Goal: Task Accomplishment & Management: Manage account settings

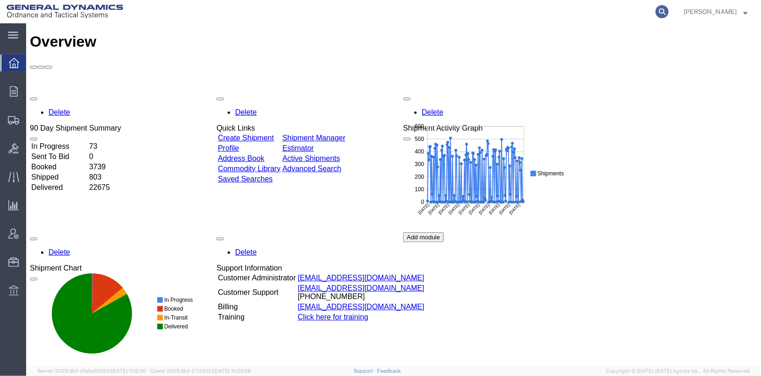
click at [669, 13] on icon at bounding box center [661, 11] width 13 height 13
drag, startPoint x: 551, startPoint y: 8, endPoint x: 533, endPoint y: 9, distance: 18.2
click at [533, 9] on input "search" at bounding box center [514, 11] width 284 height 22
type input "56767562"
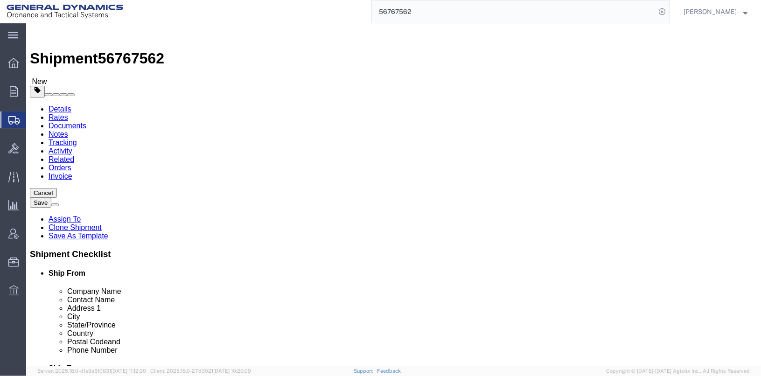
select select
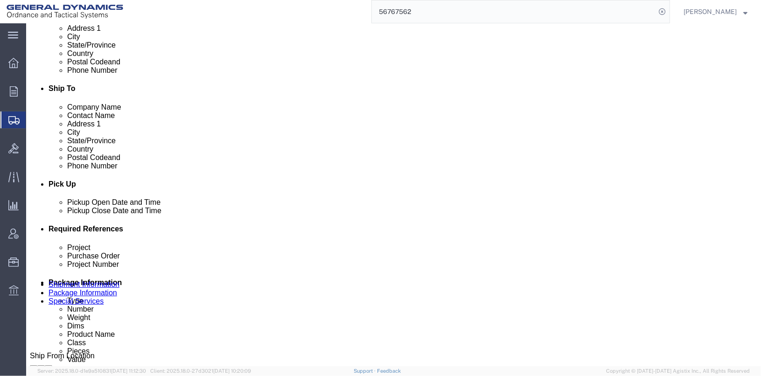
click div "Sep 15 2025 6:17 AM"
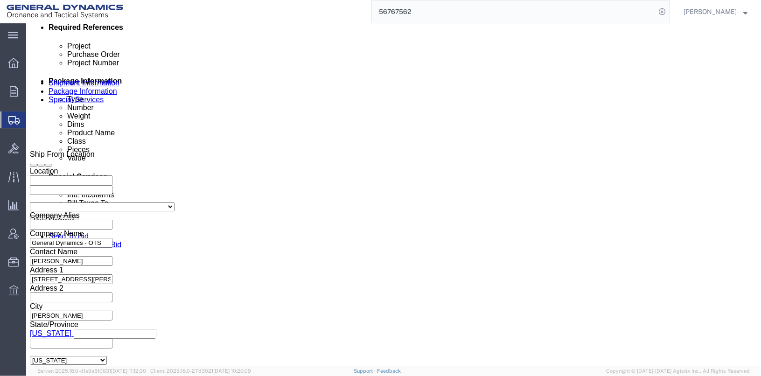
click button "Apply"
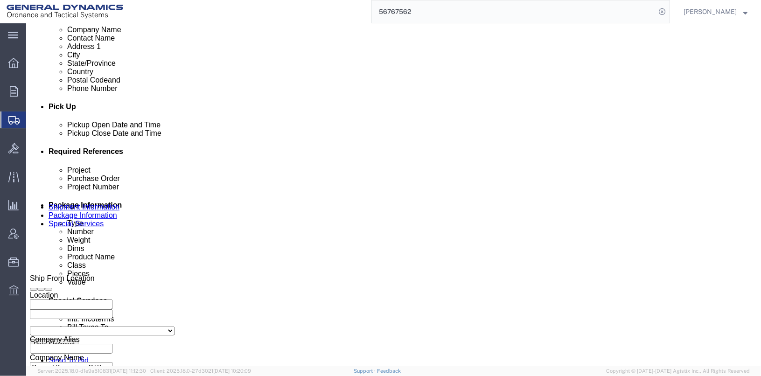
scroll to position [248, 0]
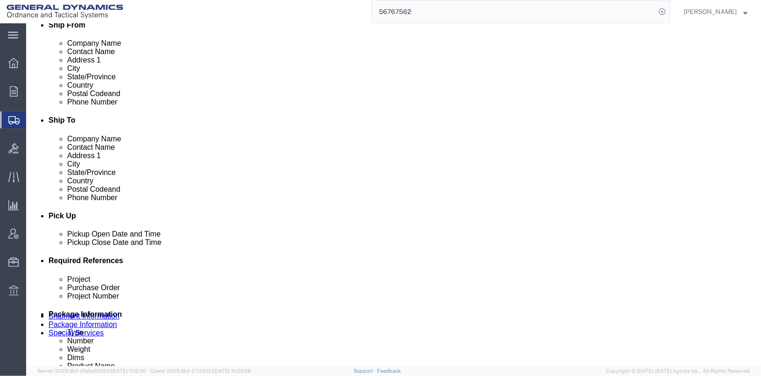
click div "Pickup Close Date Pickup Close Time Pickup Close Date and Time Sep 16 2025 3:17…"
click div "Sep 16 2025 3:17 PM"
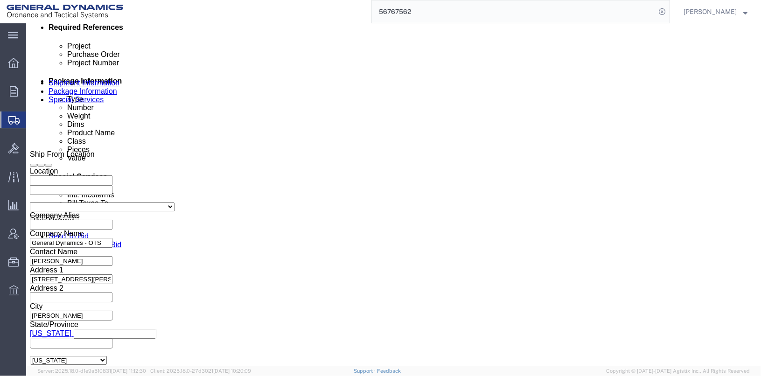
click button "Apply"
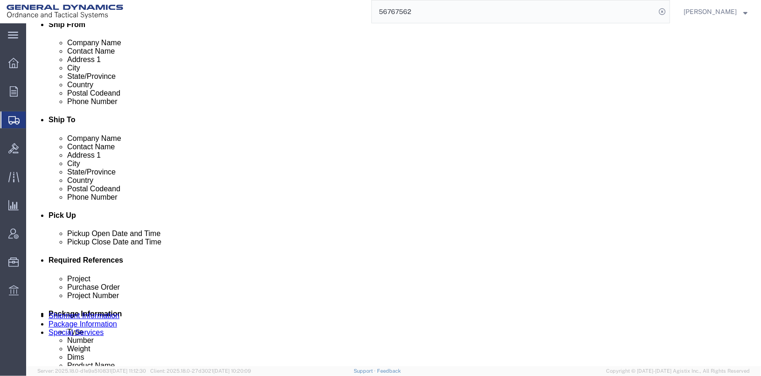
click div "[DATE] 3:17 PM"
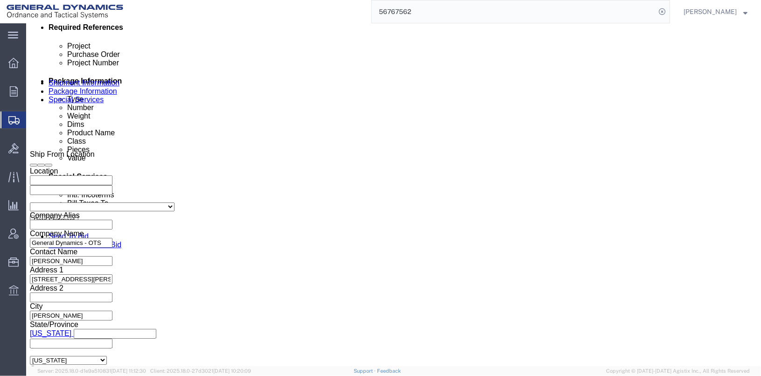
click button "Apply"
click button "Continue"
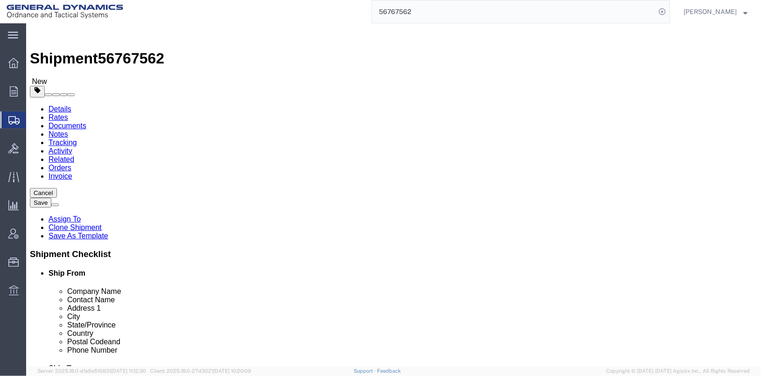
drag, startPoint x: 128, startPoint y: 253, endPoint x: 91, endPoint y: 248, distance: 37.7
click div "Weight 0.00 Select kgs lbs Ship. t°"
type input "569"
drag, startPoint x: 204, startPoint y: 230, endPoint x: 168, endPoint y: 225, distance: 36.3
click div "Length 48.00 x Width 40.00 x Height 24.00 Select cm ft in"
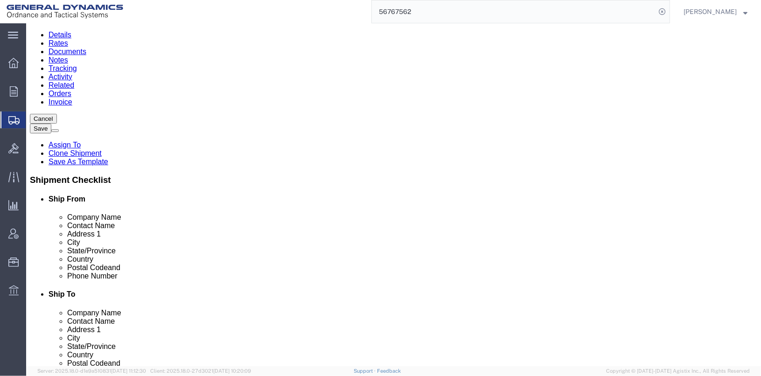
scroll to position [140, 0]
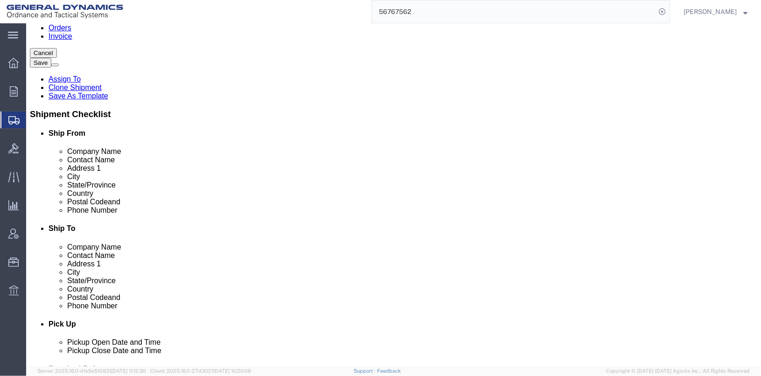
type input "39"
click dd "100.00 Each"
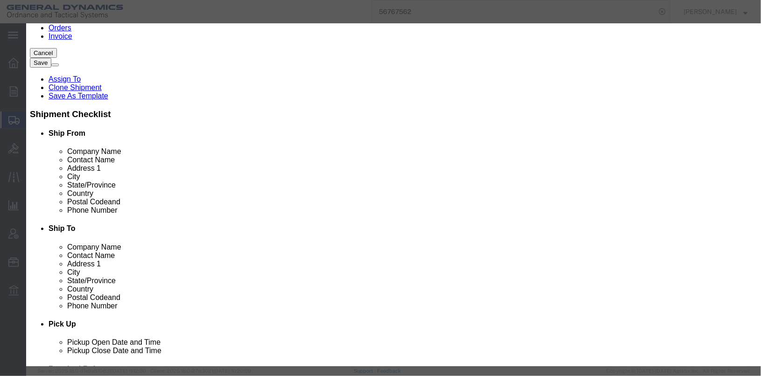
scroll to position [273, 0]
click button "Save & Close"
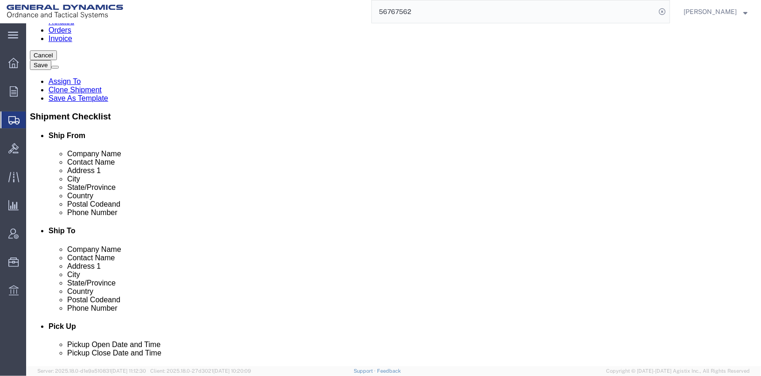
scroll to position [0, 0]
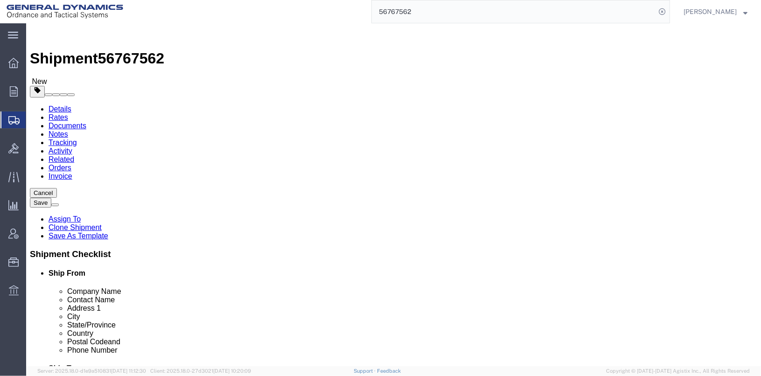
click icon
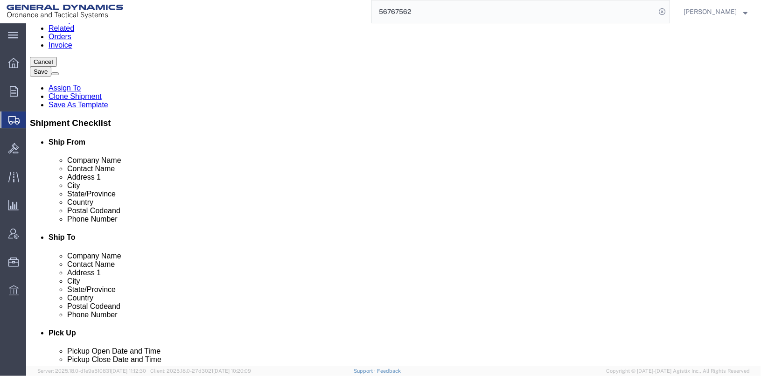
scroll to position [140, 0]
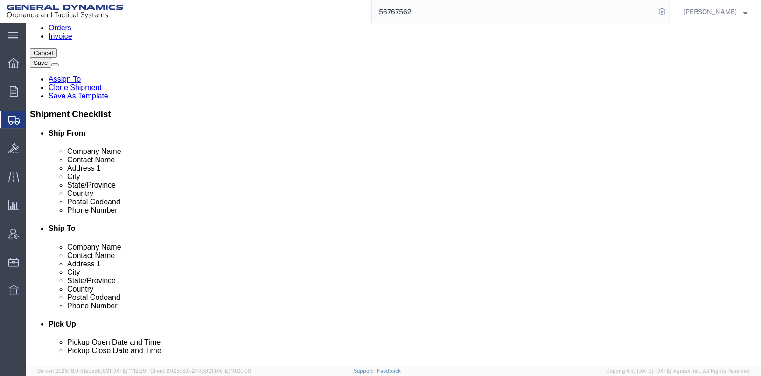
click button "Rate Shipment"
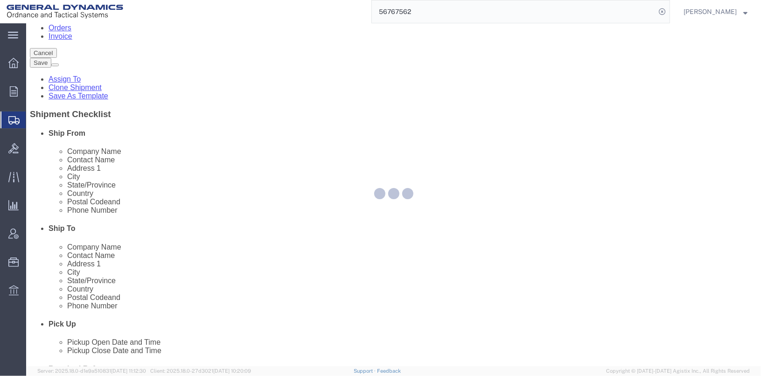
scroll to position [0, 0]
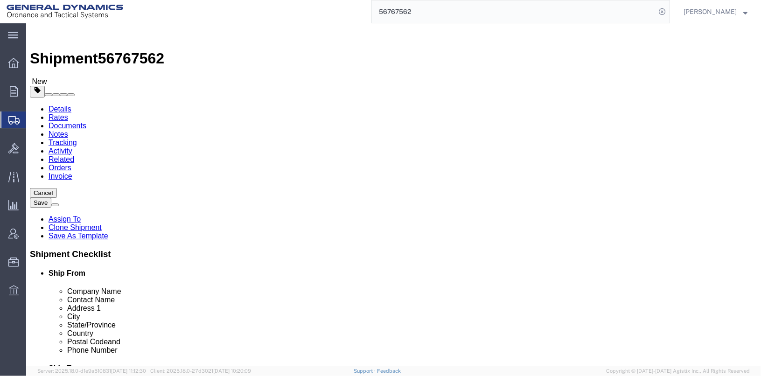
click at [48, 105] on link "Details" at bounding box center [59, 109] width 23 height 8
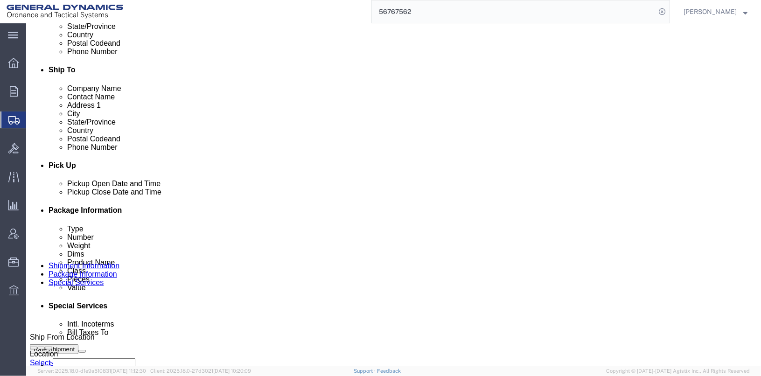
scroll to position [327, 0]
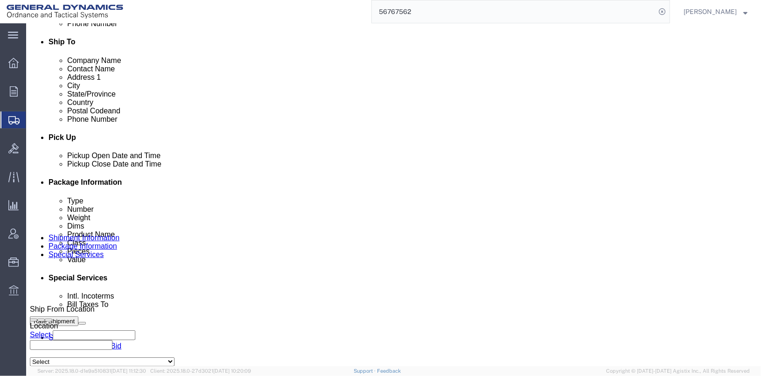
click div "Sep 10 2025 11:50 AM"
type input "10:50 AM"
click button "Apply"
click button "Rate Shipment"
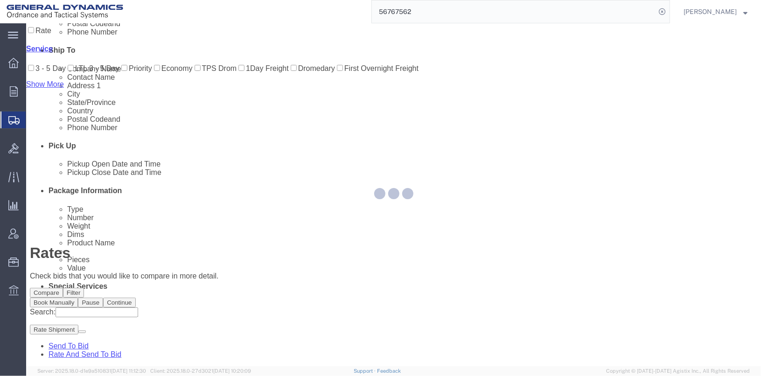
scroll to position [0, 0]
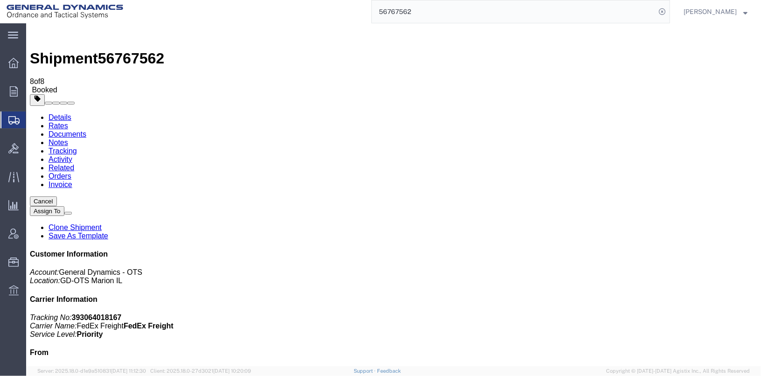
checkbox input "true"
select select "3"
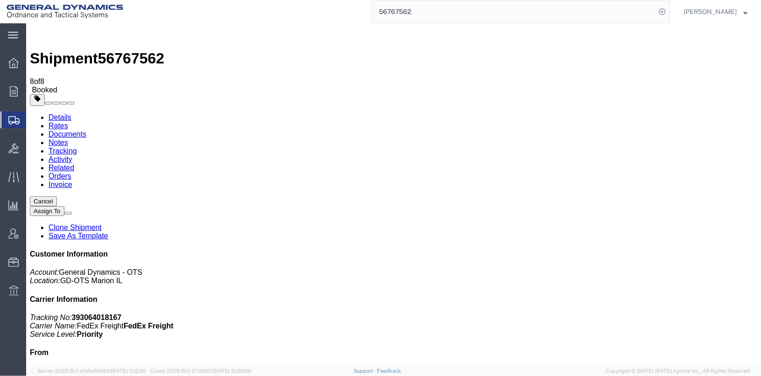
checkbox input "true"
click at [48, 113] on link "Details" at bounding box center [59, 117] width 23 height 8
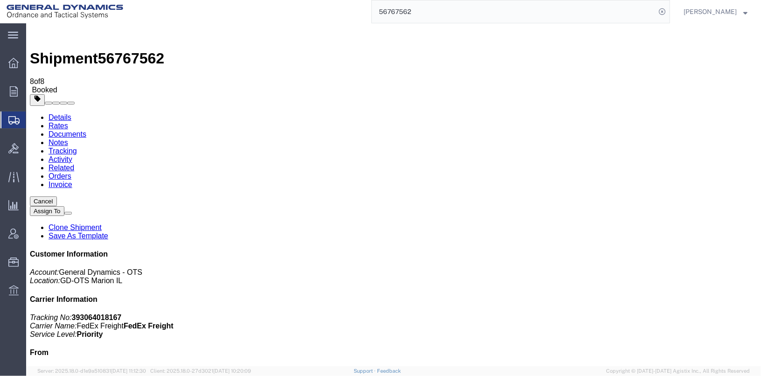
click link "Schedule pickup request"
